Goal: Task Accomplishment & Management: Manage account settings

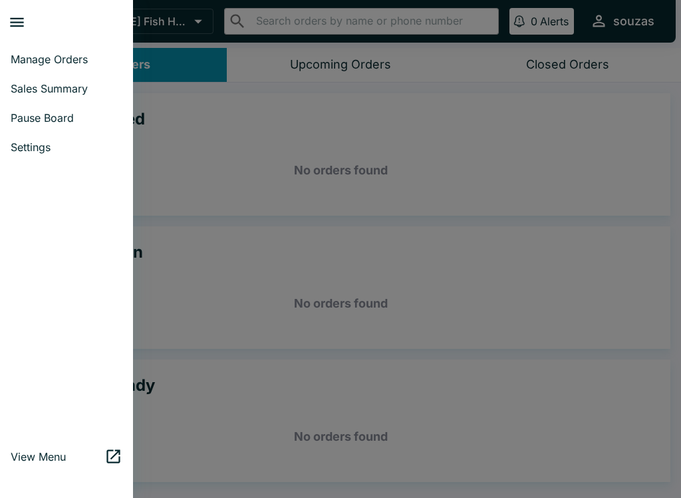
click at [81, 55] on span "Manage Orders" at bounding box center [67, 59] width 112 height 13
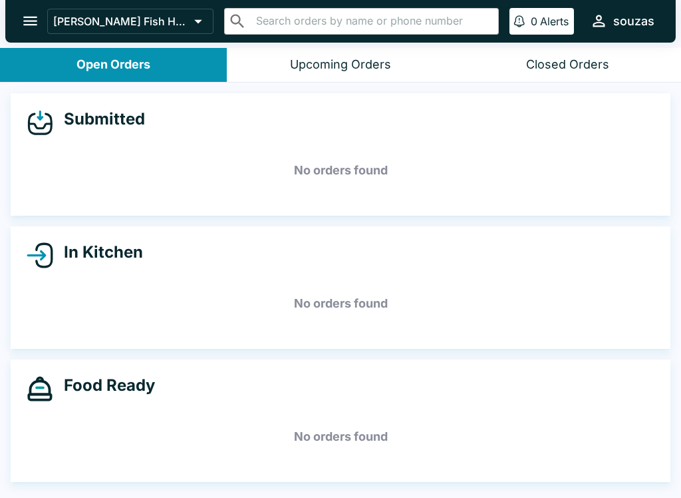
click at [31, 27] on icon "open drawer" at bounding box center [30, 21] width 18 height 18
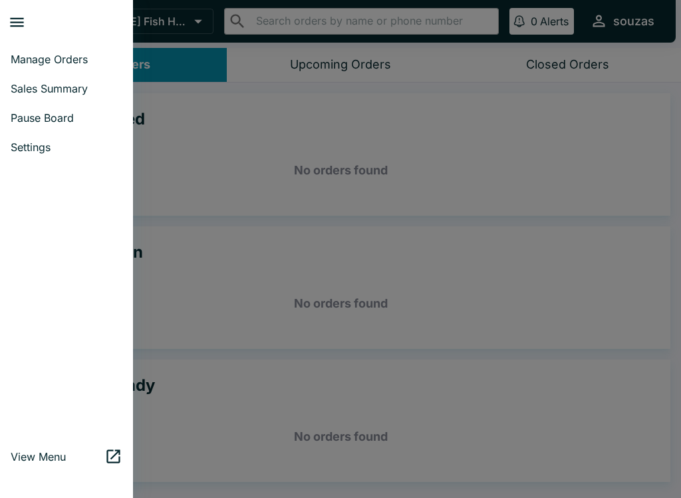
click at [70, 125] on link "Pause Board" at bounding box center [66, 117] width 133 height 29
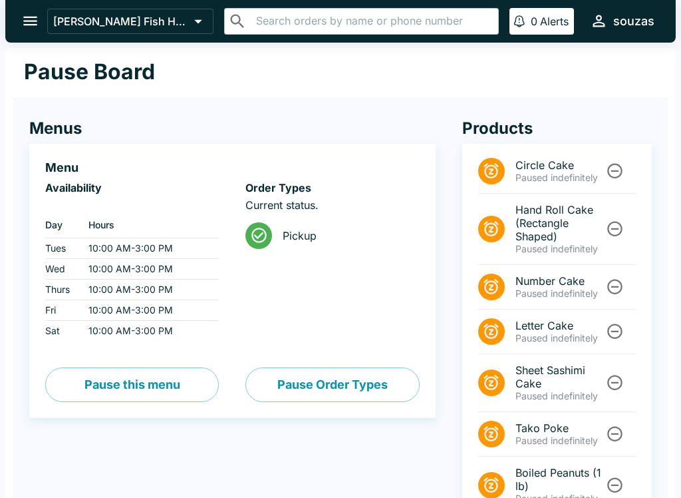
click at [188, 381] on button "Pause this menu" at bounding box center [132, 384] width 174 height 35
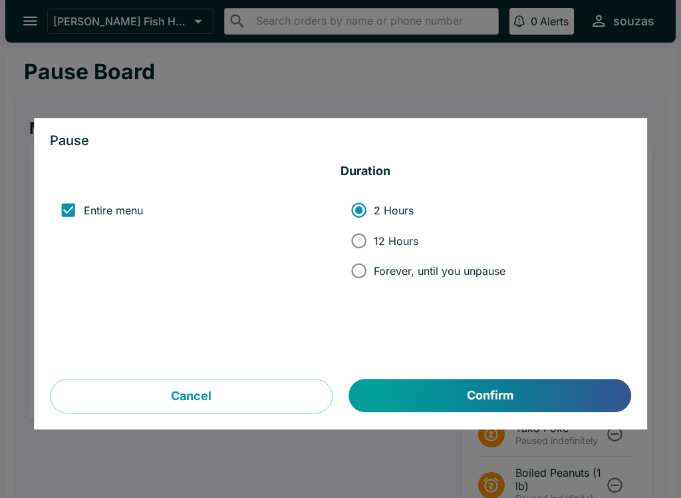
click at [416, 397] on button "Confirm" at bounding box center [490, 395] width 282 height 33
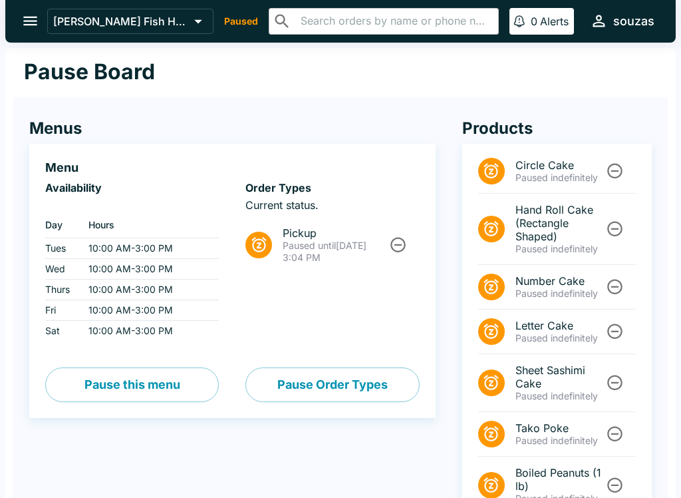
click at [27, 23] on icon "open drawer" at bounding box center [30, 21] width 18 height 18
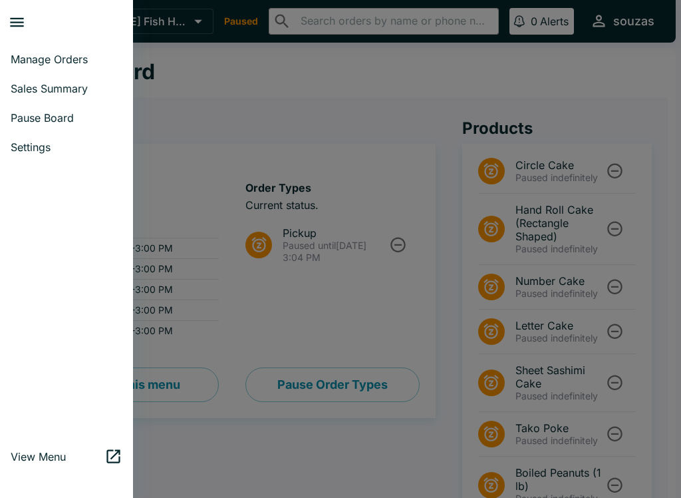
click at [83, 55] on span "Manage Orders" at bounding box center [67, 59] width 112 height 13
